Goal: Task Accomplishment & Management: Use online tool/utility

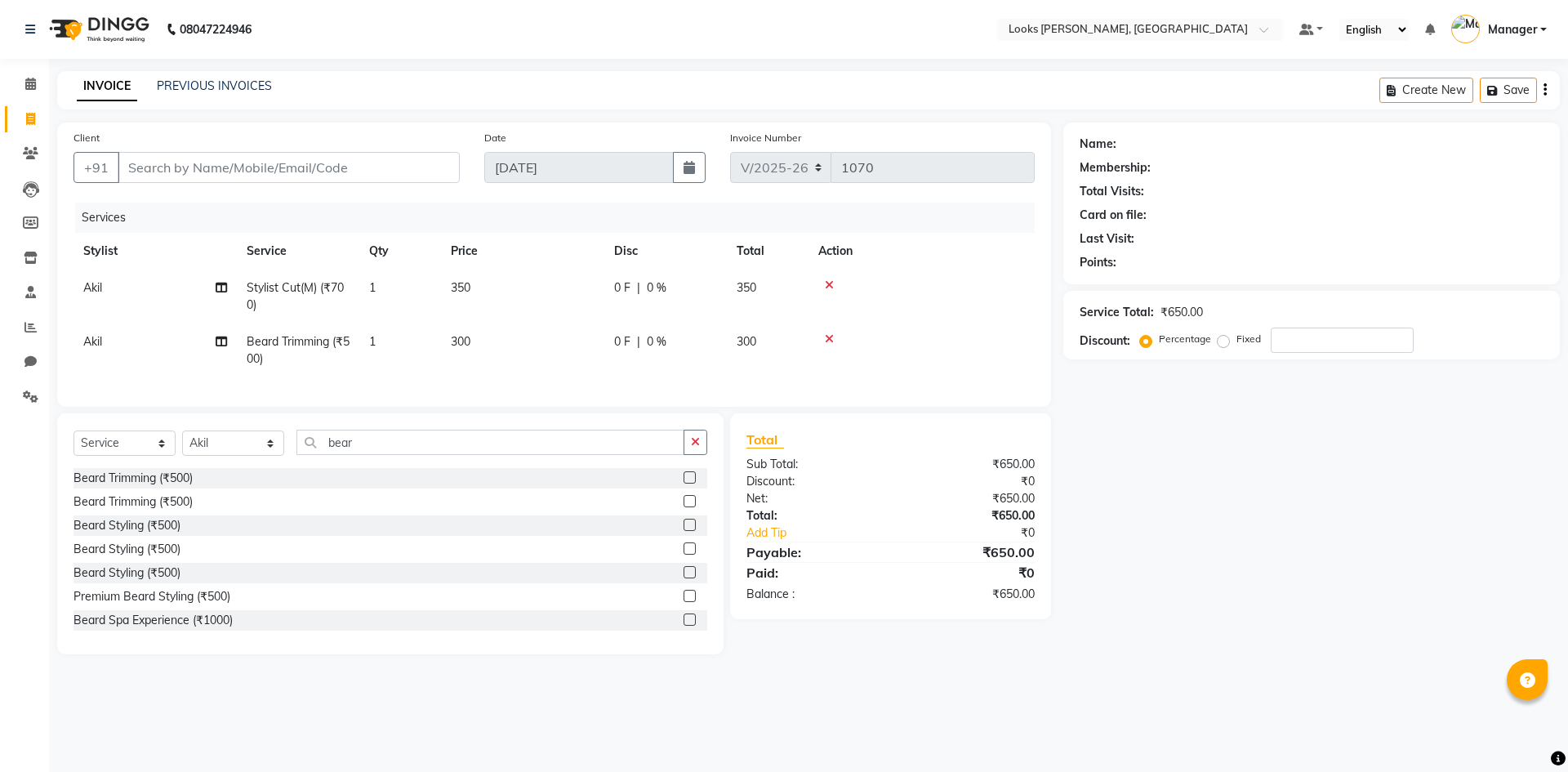
select select "6017"
select select "service"
select select "67379"
click at [152, 173] on input "Client" at bounding box center [288, 167] width 342 height 31
type input "0"
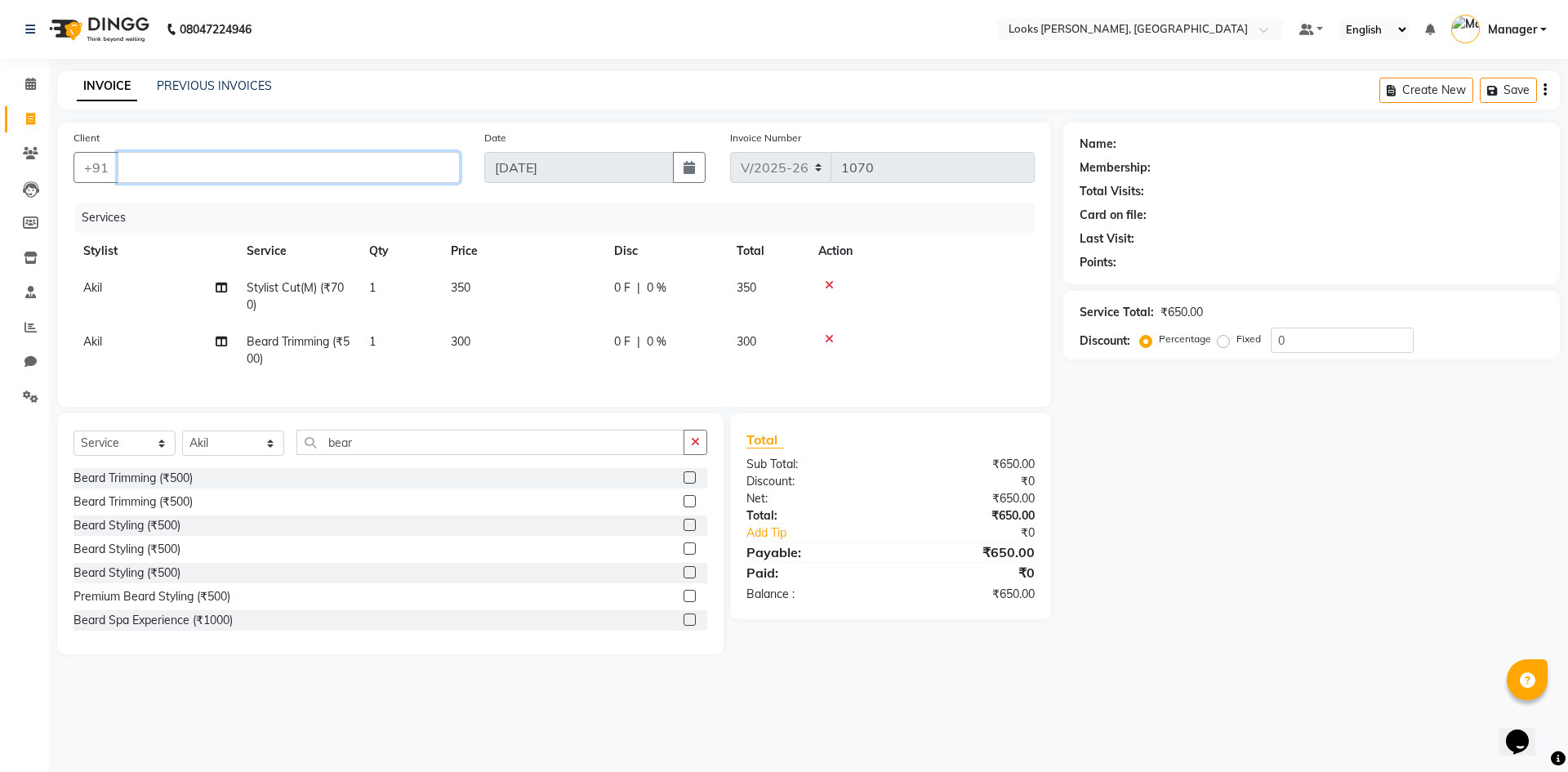
click at [134, 168] on input "Client" at bounding box center [288, 167] width 342 height 31
click at [134, 163] on input "Client" at bounding box center [288, 167] width 342 height 31
click at [150, 164] on input "Client" at bounding box center [288, 167] width 342 height 31
click at [224, 213] on button "yash 90504000 80" at bounding box center [194, 205] width 154 height 26
type input "9050400080"
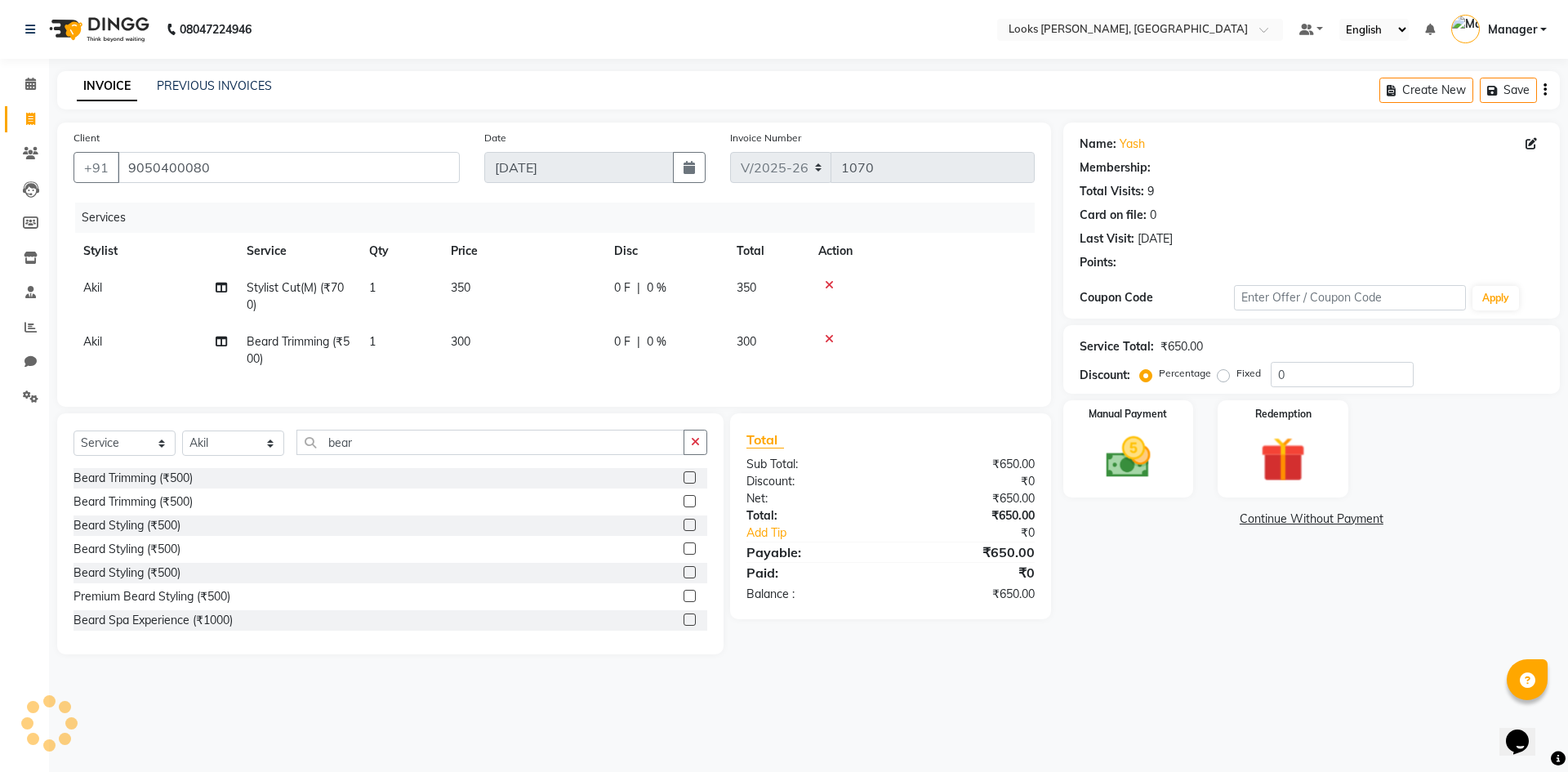
select select "1: Object"
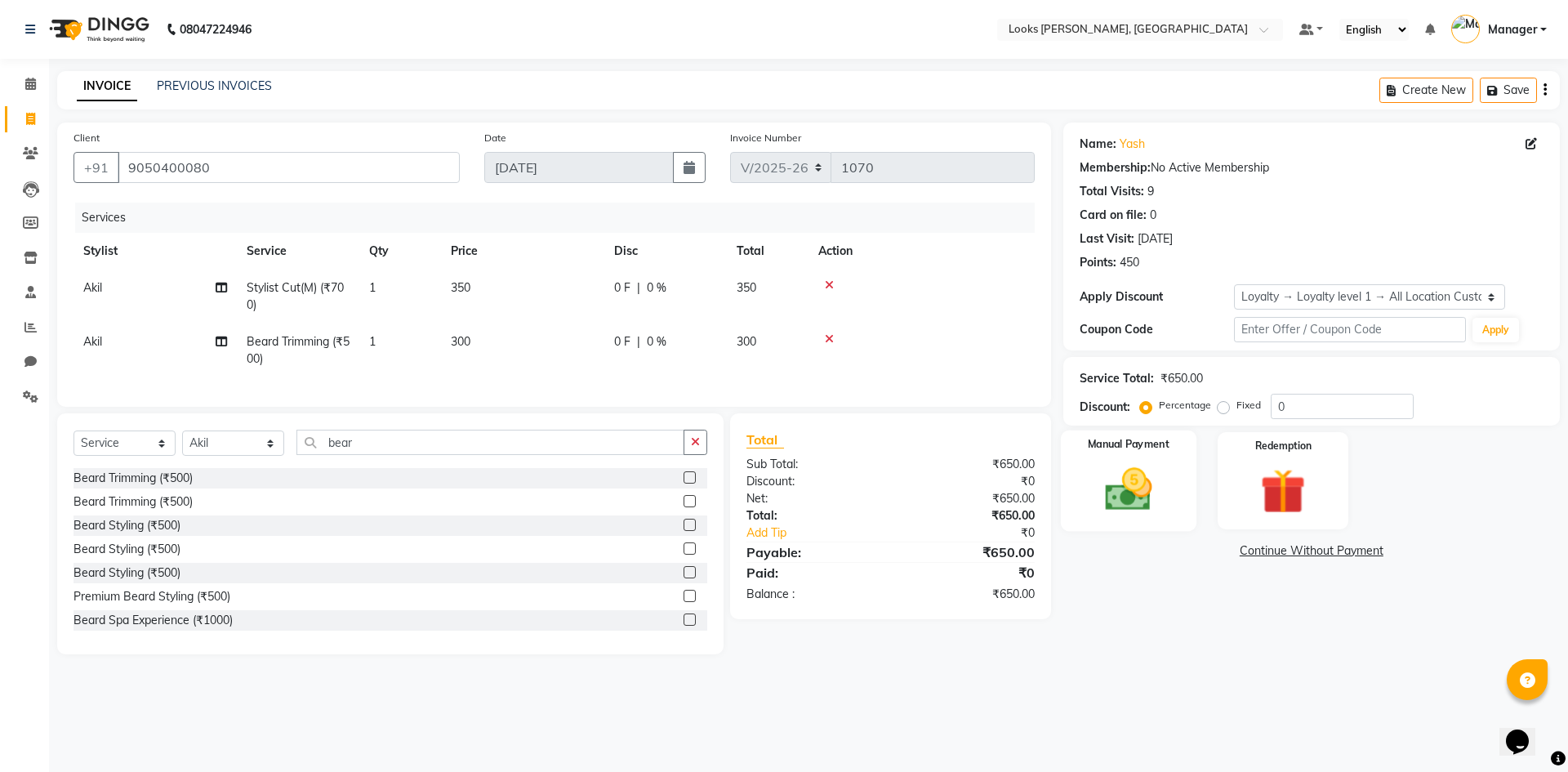
click at [1155, 502] on img at bounding box center [1128, 489] width 76 height 54
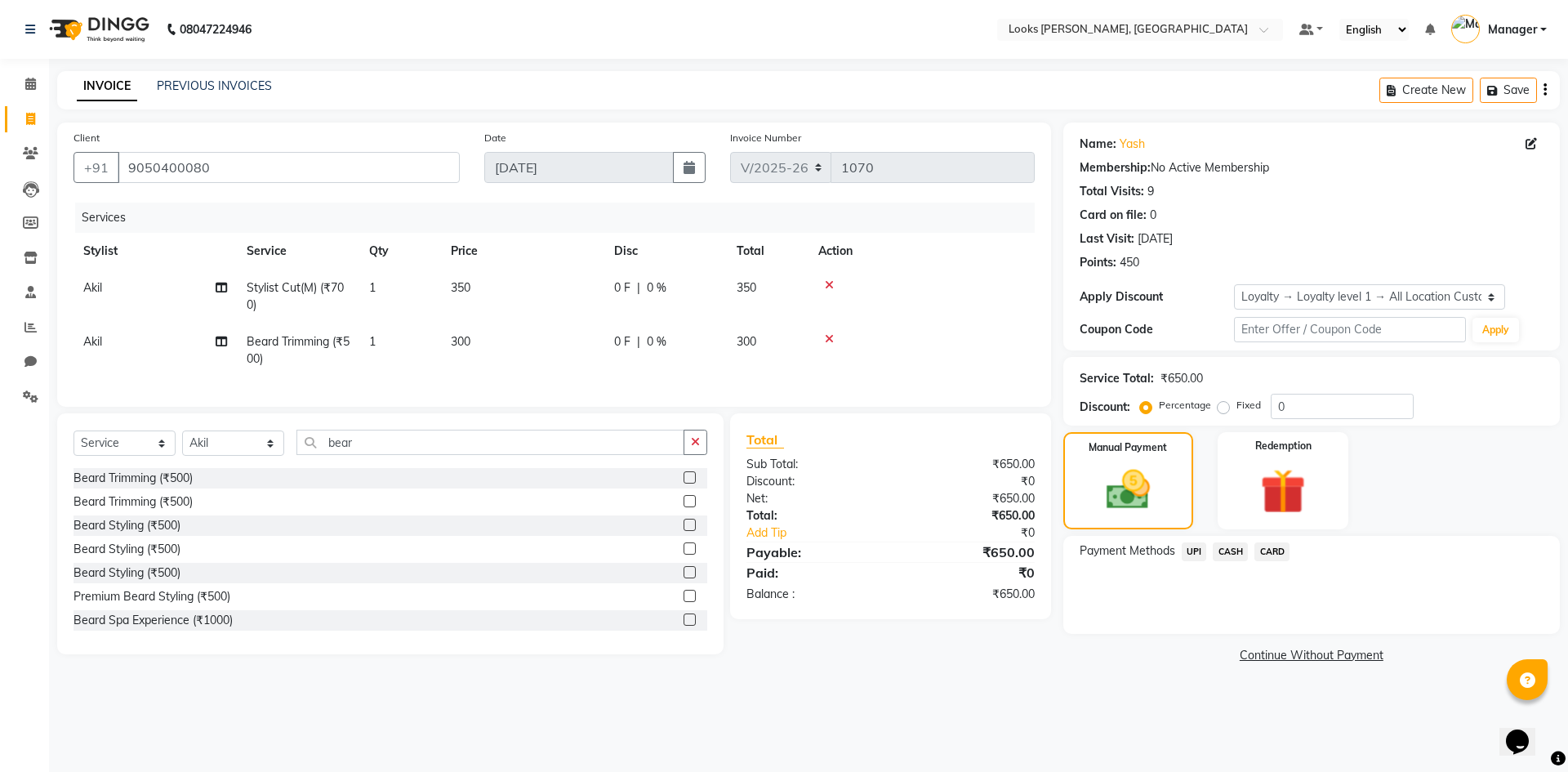
click at [1236, 552] on span "CASH" at bounding box center [1230, 552] width 35 height 19
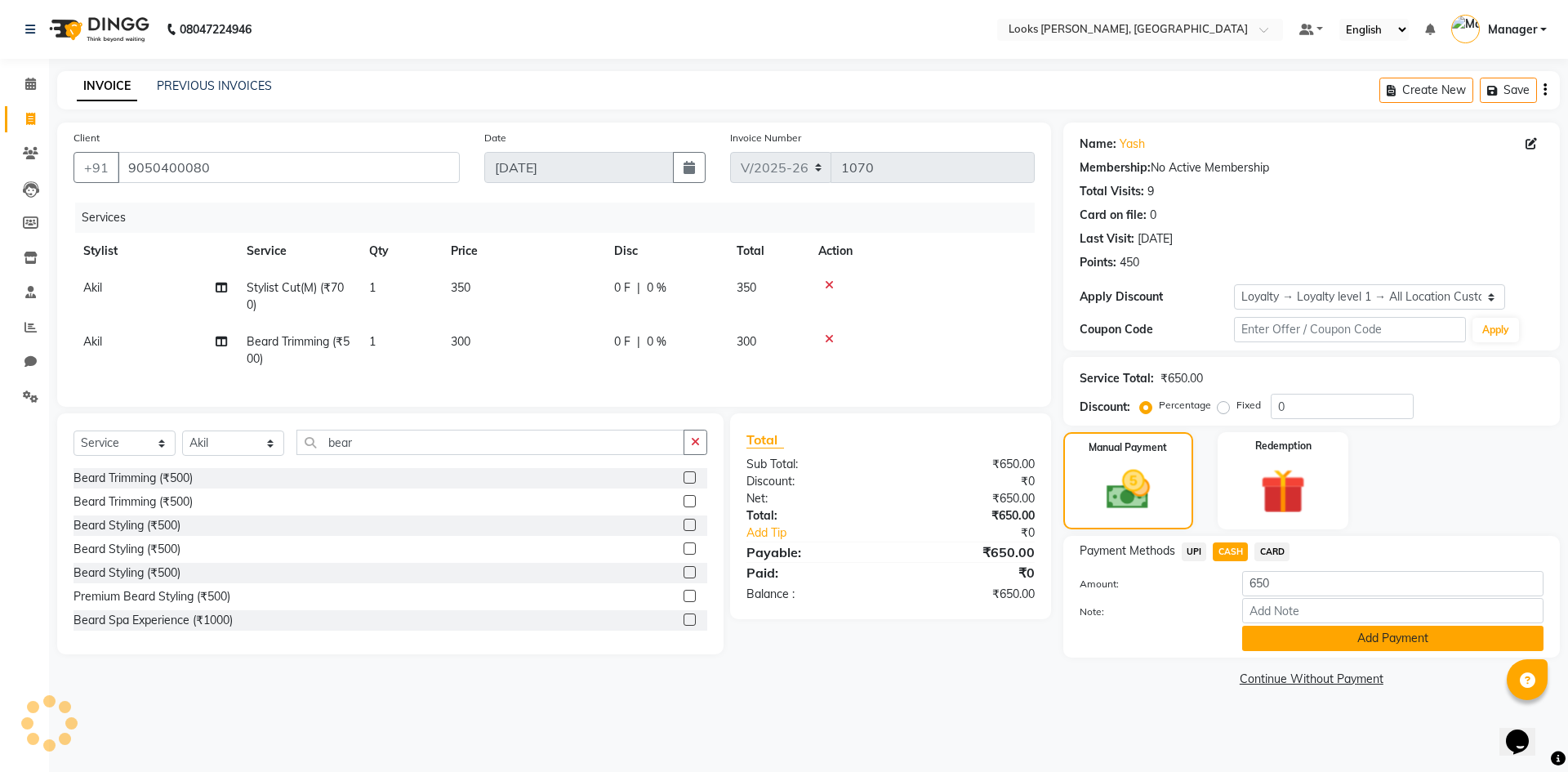
click at [1350, 641] on button "Add Payment" at bounding box center [1393, 639] width 302 height 26
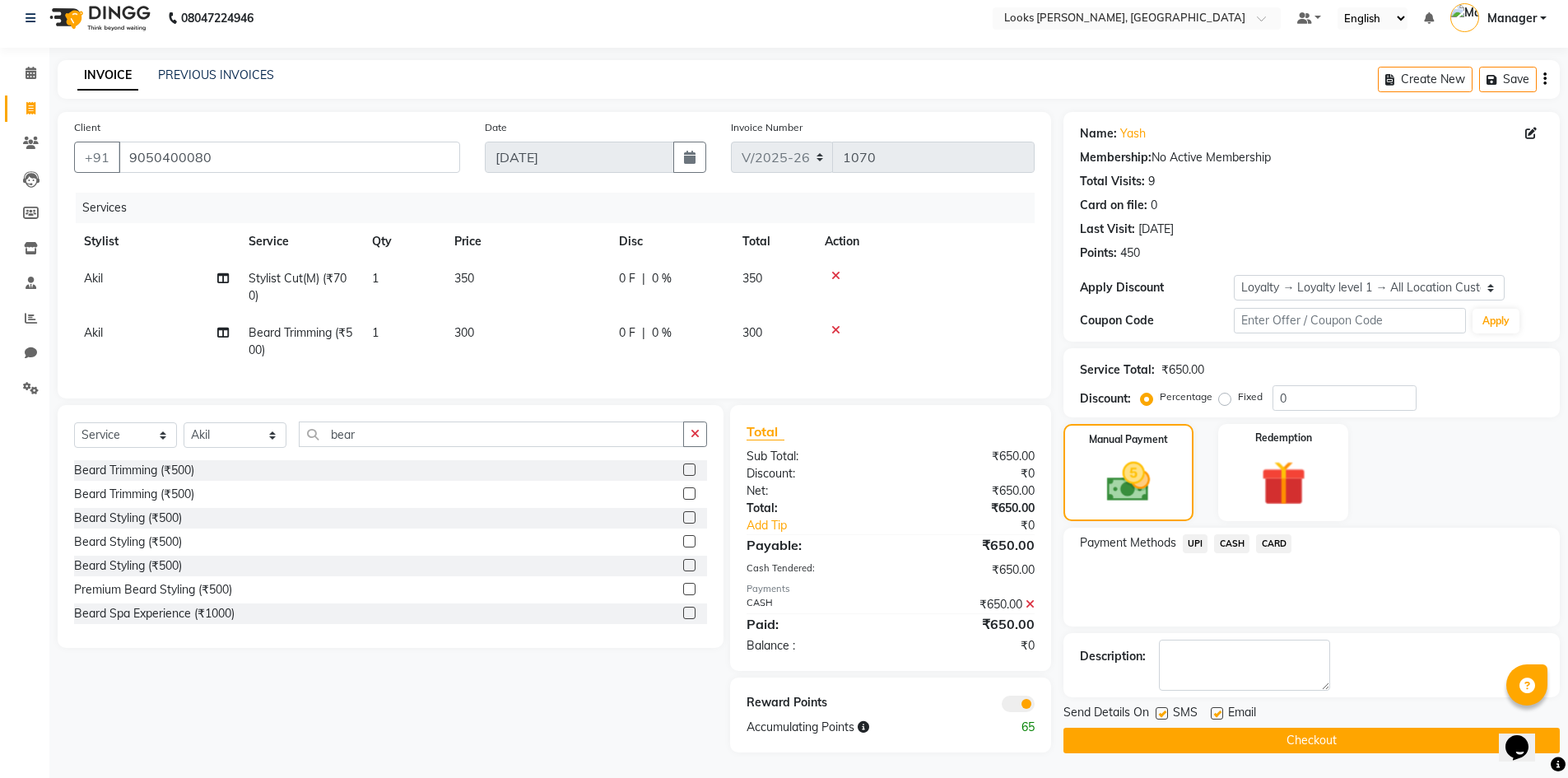
scroll to position [23, 0]
click at [1308, 727] on button "Checkout" at bounding box center [1311, 740] width 496 height 26
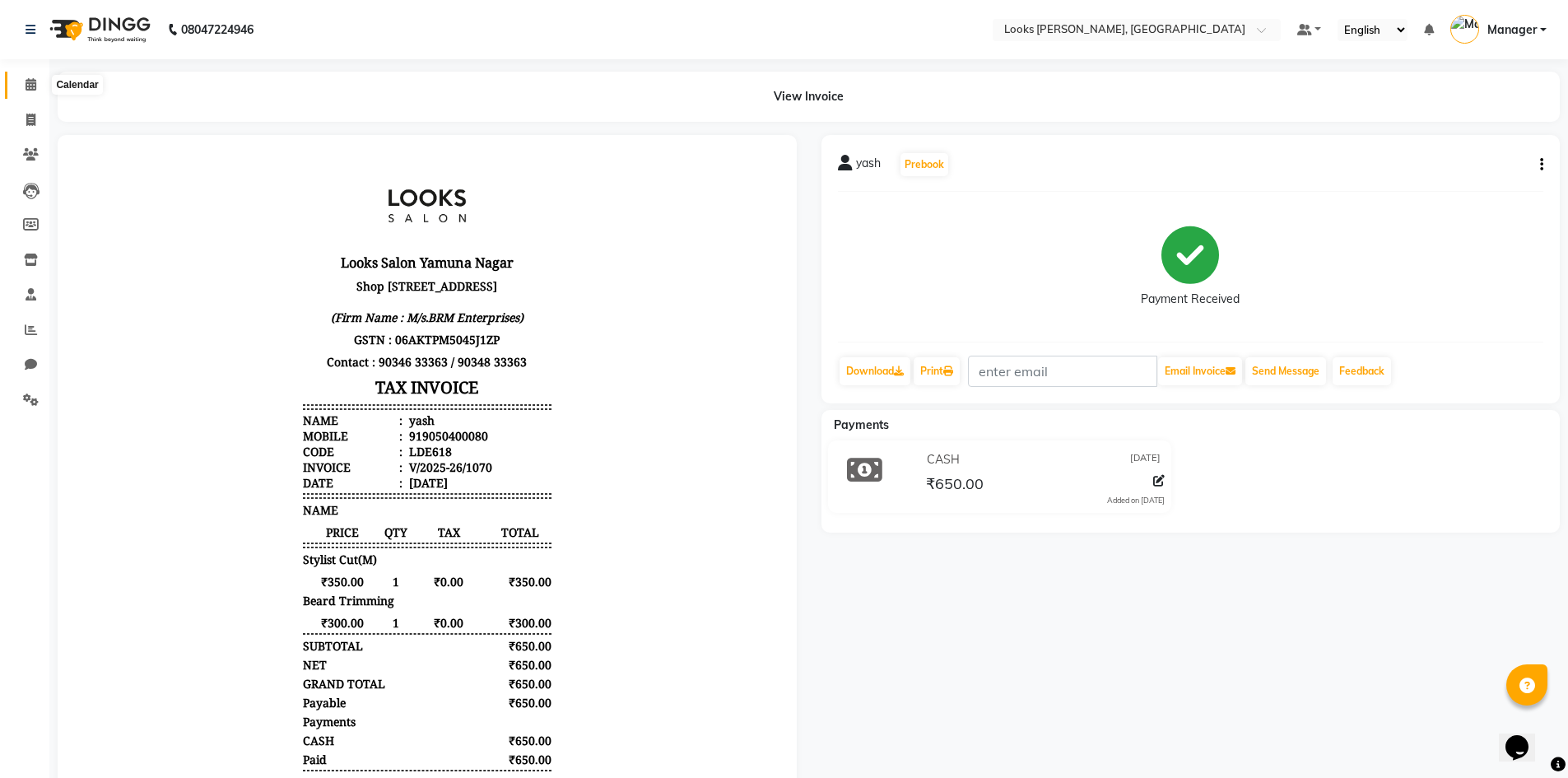
click at [20, 84] on span at bounding box center [31, 85] width 29 height 19
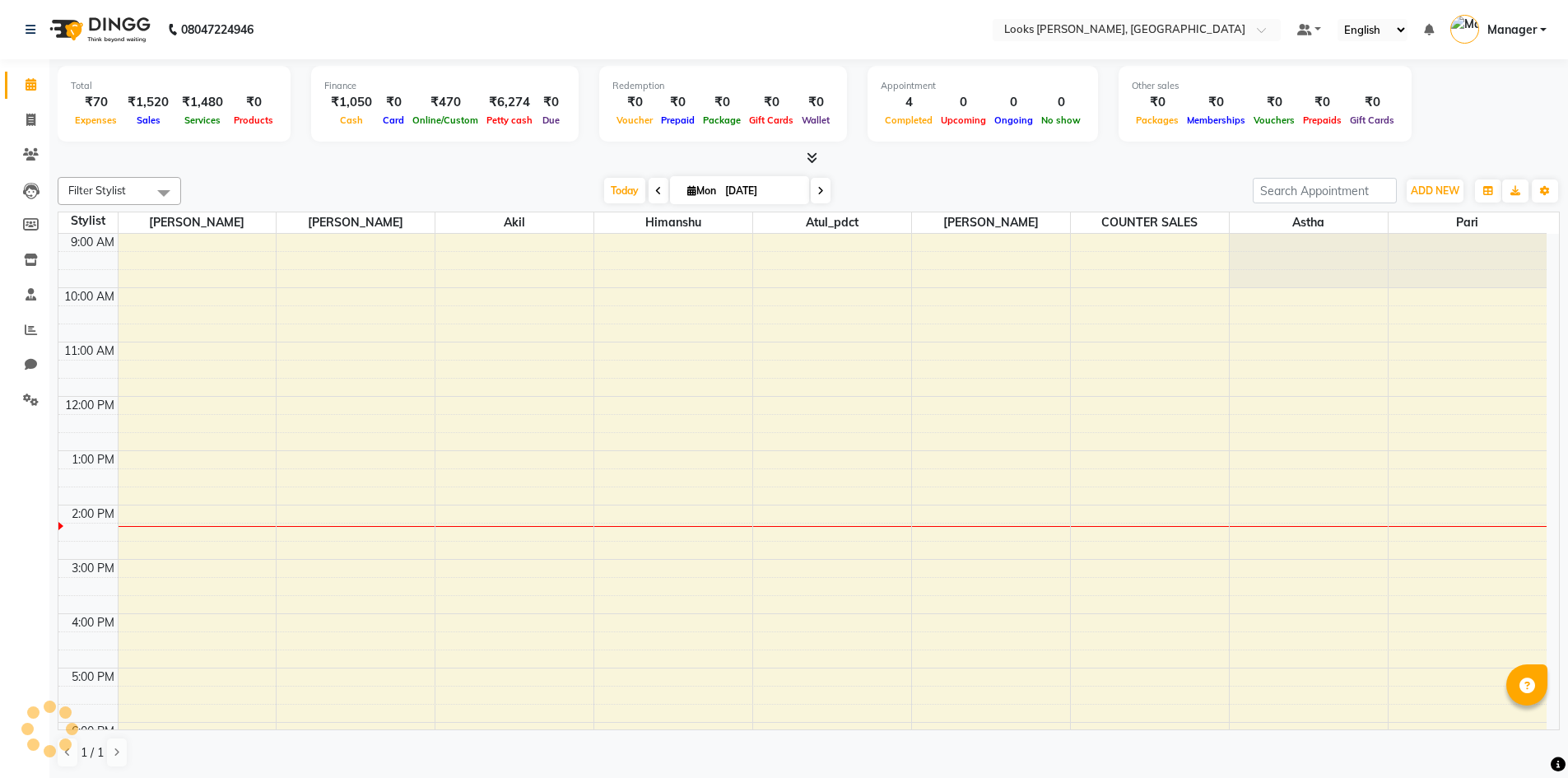
select select "en"
